Goal: Task Accomplishment & Management: Use online tool/utility

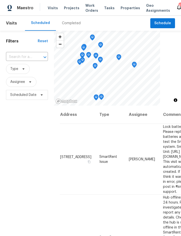
click at [30, 57] on input "text" at bounding box center [20, 57] width 28 height 8
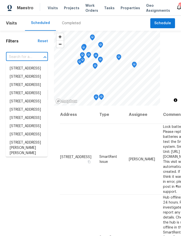
type input "3"
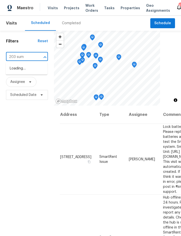
type input "203 summ"
click at [31, 70] on li "203 Summer View Dr, Winter Haven, FL 33880" at bounding box center [27, 69] width 42 height 8
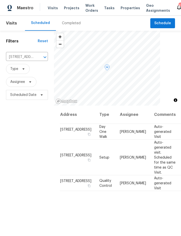
click at [0, 0] on icon at bounding box center [0, 0] width 0 height 0
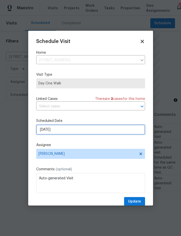
click at [88, 133] on input "9/27/2025" at bounding box center [90, 130] width 109 height 10
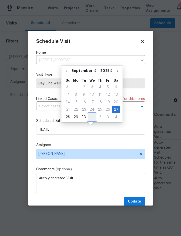
click at [91, 116] on div "1" at bounding box center [92, 117] width 8 height 7
type input "10/1/2025"
select select "9"
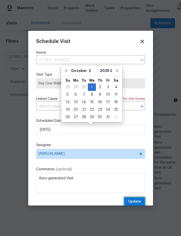
click at [136, 201] on span "Update" at bounding box center [134, 202] width 13 height 6
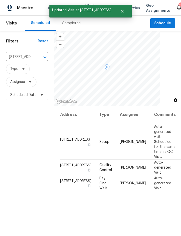
click at [0, 0] on icon at bounding box center [0, 0] width 0 height 0
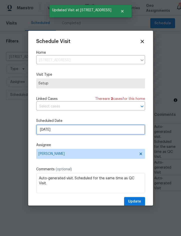
click at [84, 133] on input "9/27/2025" at bounding box center [90, 130] width 109 height 10
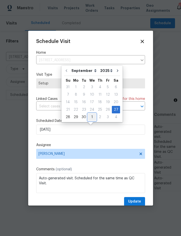
click at [90, 117] on div "1" at bounding box center [92, 117] width 8 height 7
type input "10/1/2025"
select select "9"
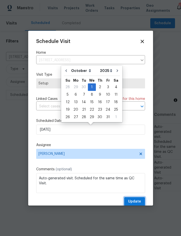
click at [136, 204] on span "Update" at bounding box center [134, 202] width 13 height 6
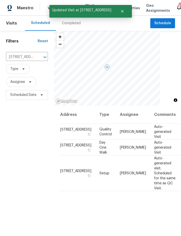
click at [0, 0] on icon at bounding box center [0, 0] width 0 height 0
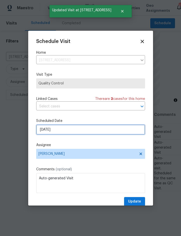
click at [83, 131] on input "9/27/2025" at bounding box center [90, 130] width 109 height 10
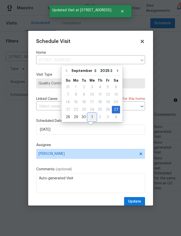
click at [93, 116] on div "1" at bounding box center [92, 117] width 8 height 7
type input "10/1/2025"
select select "9"
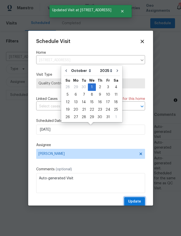
click at [136, 203] on span "Update" at bounding box center [134, 202] width 13 height 6
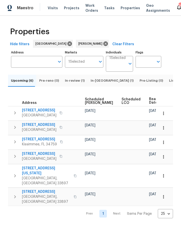
scroll to position [0, 159]
click at [162, 195] on icon "button" at bounding box center [163, 197] width 5 height 5
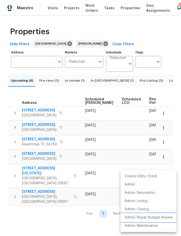
click at [156, 218] on p "Admin: Repair Budget Review" at bounding box center [149, 217] width 48 height 5
click at [165, 80] on div at bounding box center [90, 118] width 181 height 236
